Goal: Find specific page/section: Find specific page/section

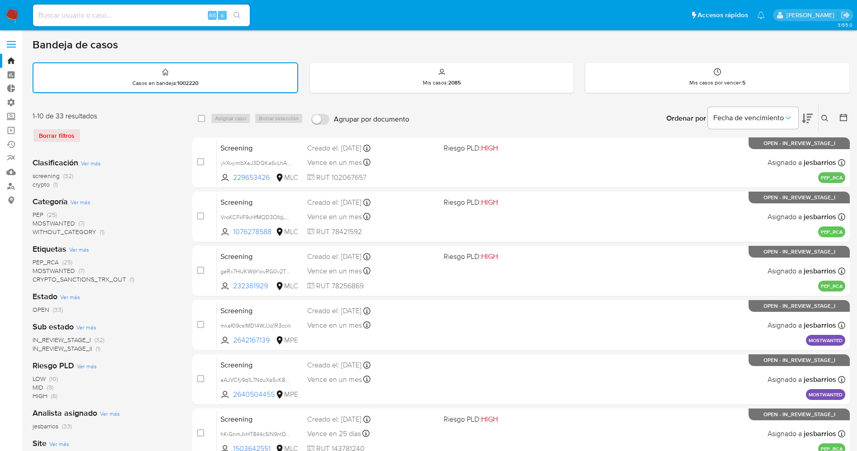
click at [14, 44] on span at bounding box center [11, 44] width 9 height 1
click at [0, 0] on input "checkbox" at bounding box center [0, 0] width 0 height 0
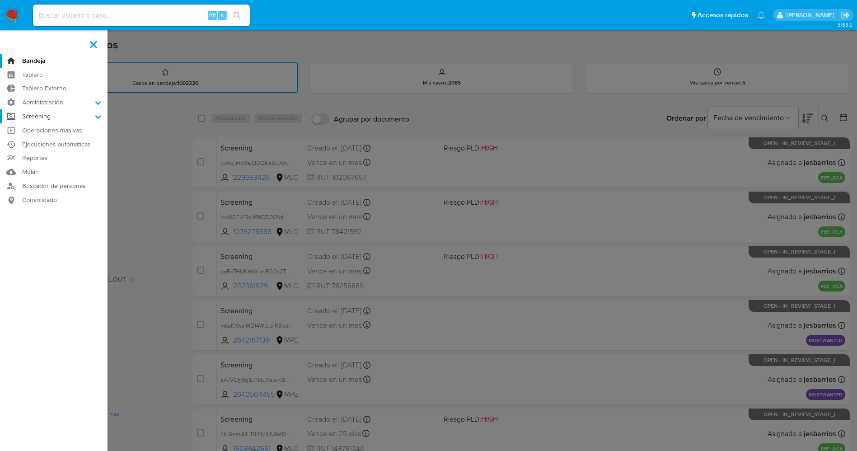
click at [88, 119] on label "Screening" at bounding box center [53, 116] width 107 height 14
click at [0, 0] on input "Screening" at bounding box center [0, 0] width 0 height 0
click at [72, 140] on link "Screening por Frecuencia" at bounding box center [53, 140] width 107 height 11
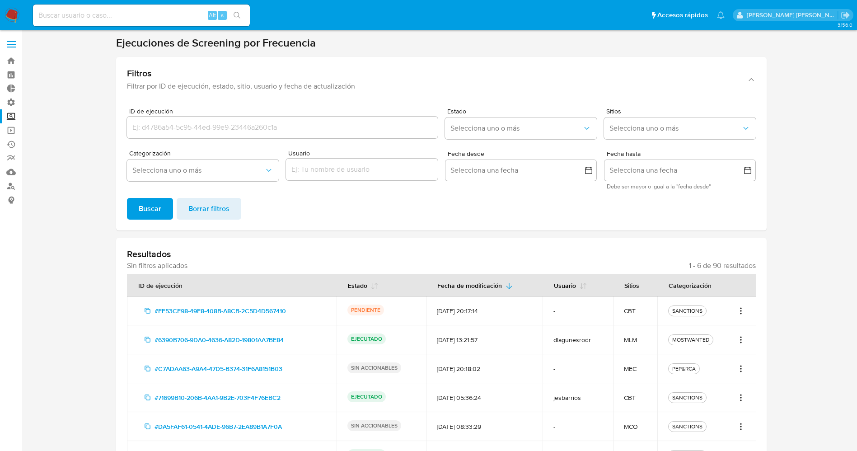
click at [13, 45] on label at bounding box center [11, 44] width 23 height 19
click at [0, 0] on input "checkbox" at bounding box center [0, 0] width 0 height 0
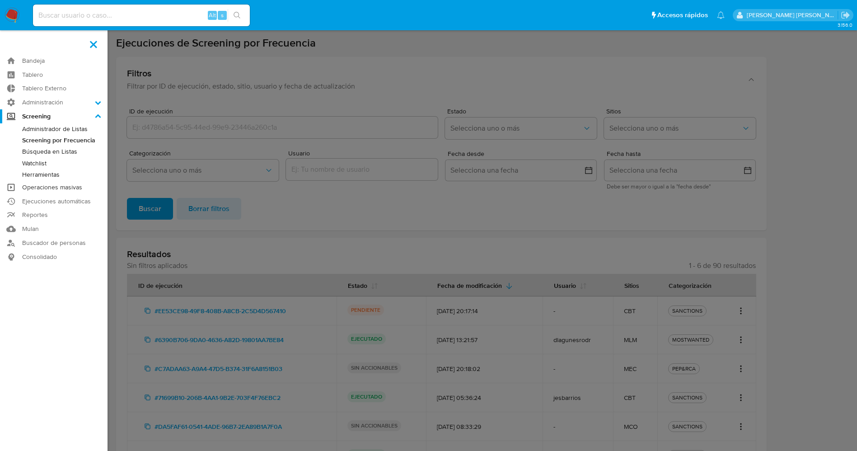
click at [63, 186] on link "Operaciones masivas" at bounding box center [53, 187] width 107 height 14
